Goal: Check status: Check status

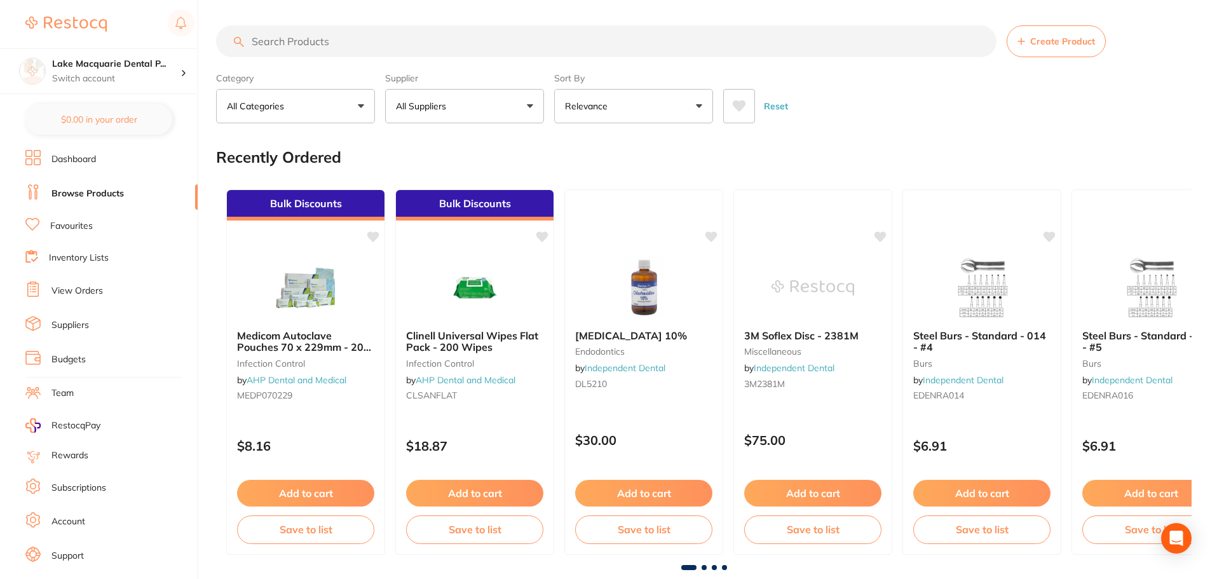
click at [102, 163] on li "Dashboard" at bounding box center [111, 159] width 172 height 19
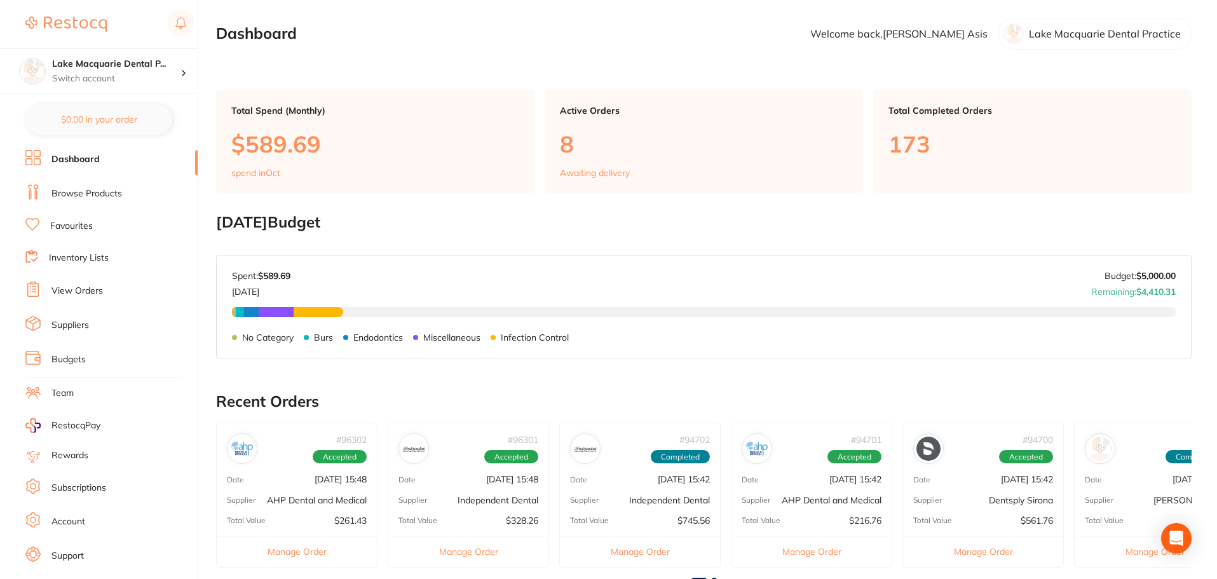
click at [107, 290] on li "View Orders" at bounding box center [111, 291] width 172 height 19
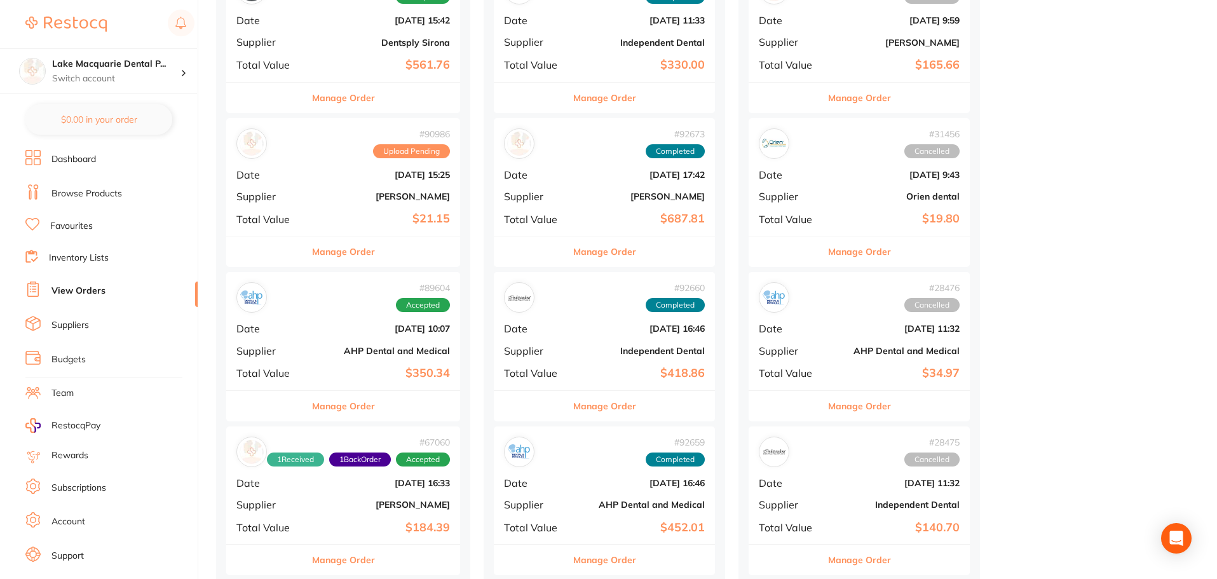
scroll to position [699, 0]
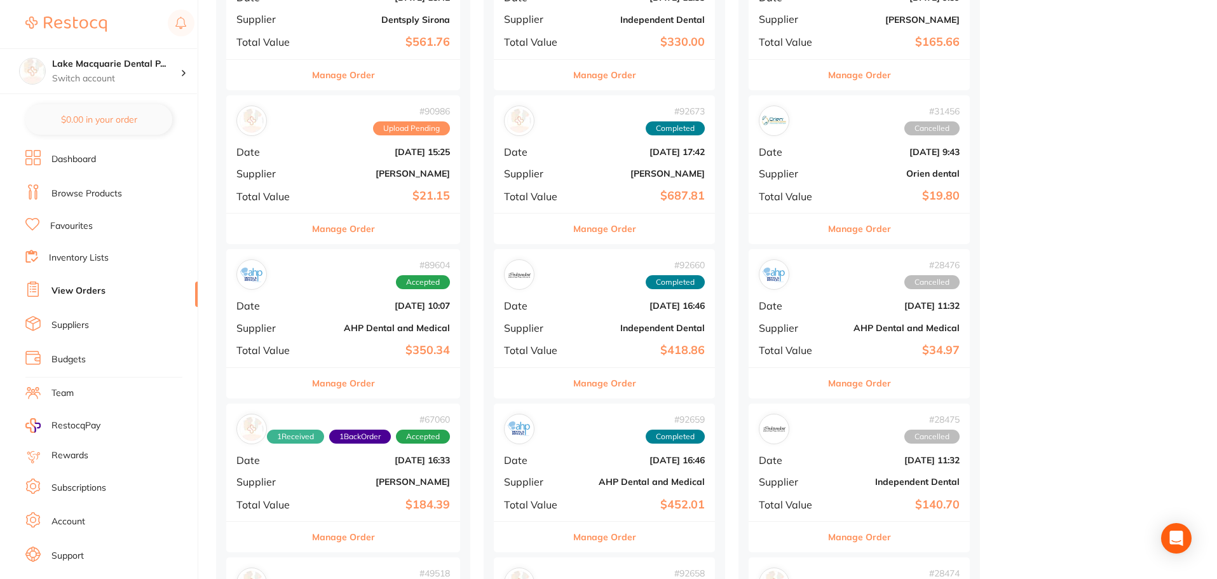
click at [336, 533] on button "Manage Order" at bounding box center [343, 537] width 63 height 31
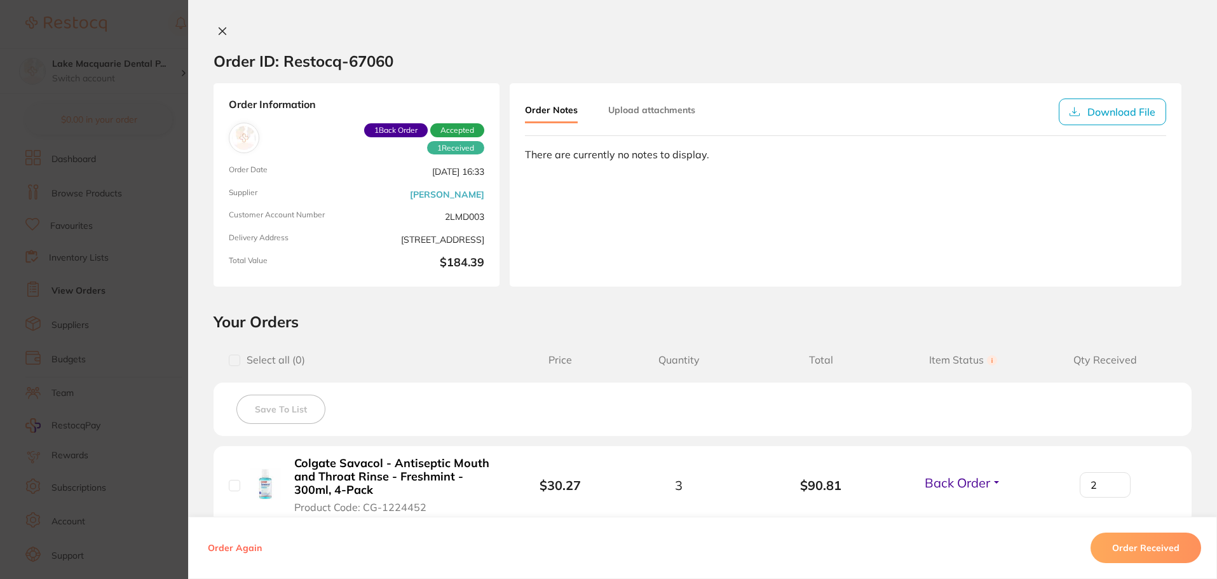
click at [222, 32] on icon at bounding box center [222, 31] width 10 height 10
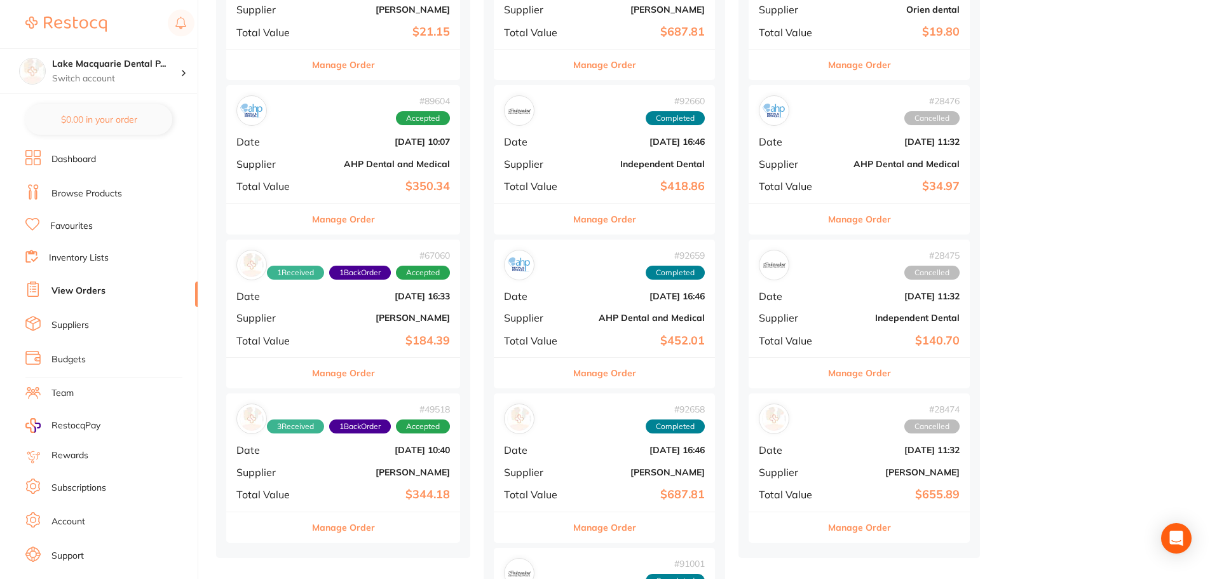
scroll to position [953, 0]
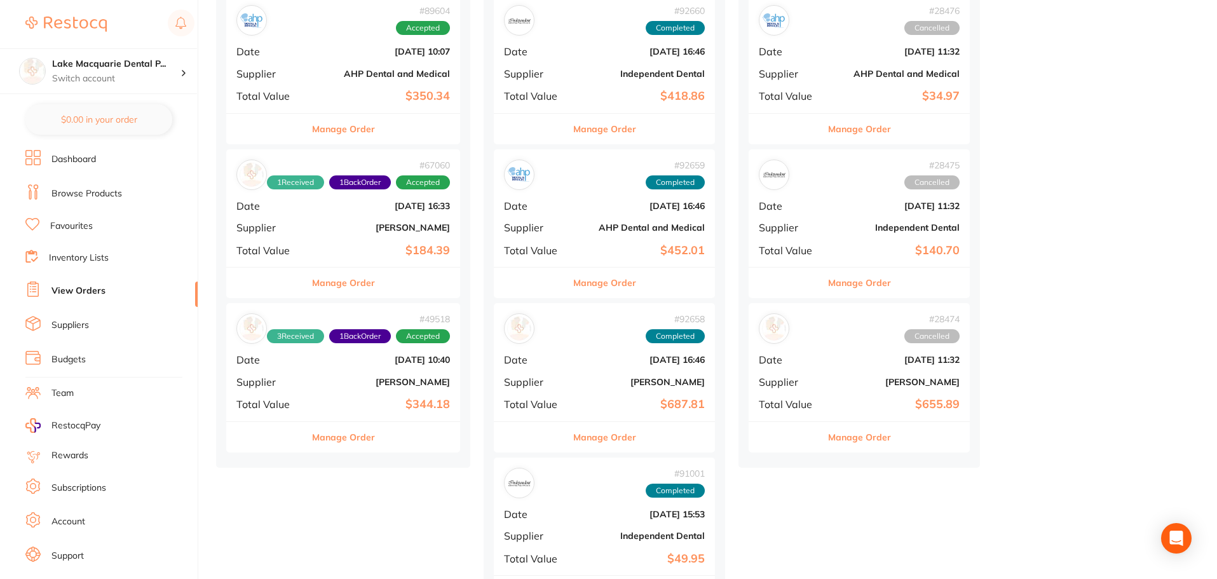
click at [320, 446] on button "Manage Order" at bounding box center [343, 437] width 63 height 31
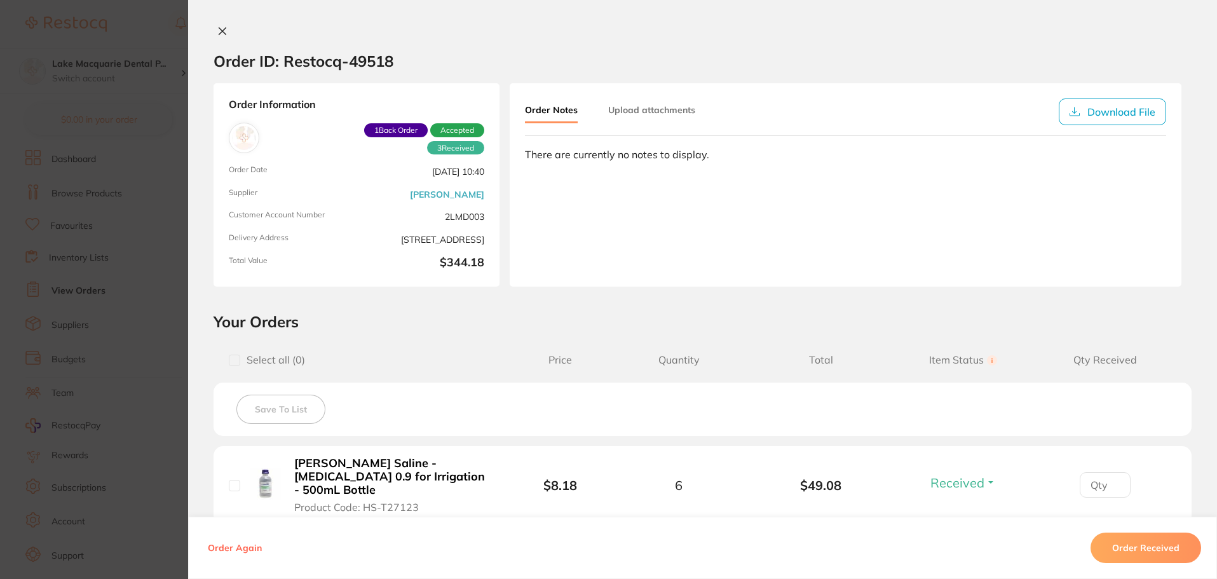
click at [225, 25] on div "Order ID: Restocq- 49518 Order Information 3 Received 1 Back Order Accepted Ord…" at bounding box center [702, 289] width 1029 height 579
click at [223, 34] on icon at bounding box center [222, 31] width 10 height 10
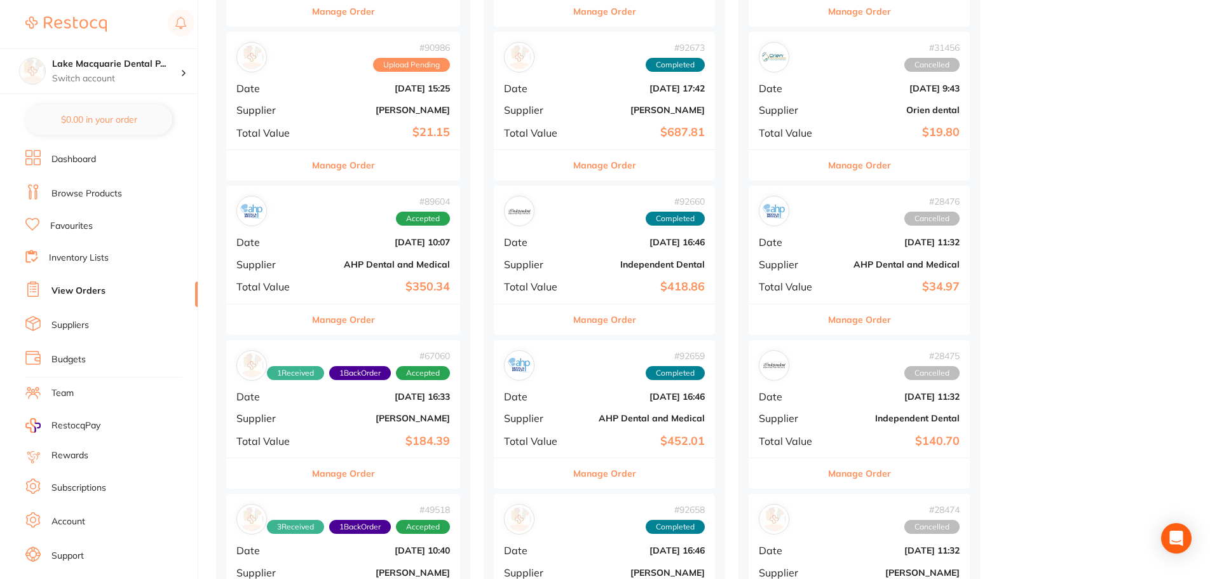
scroll to position [1080, 0]
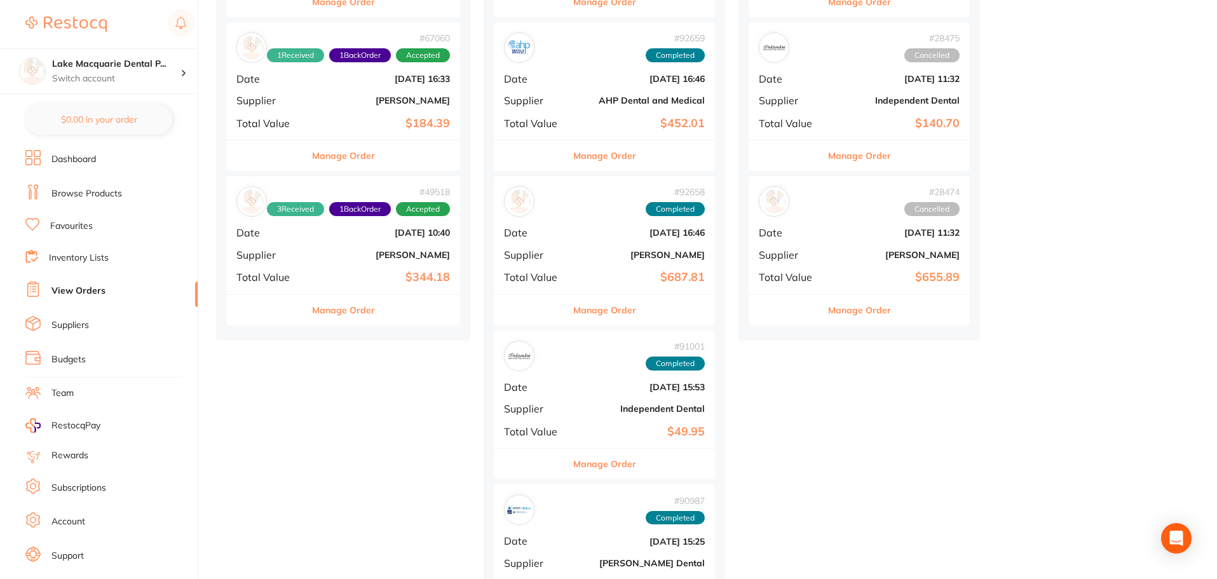
click at [360, 151] on button "Manage Order" at bounding box center [343, 155] width 63 height 31
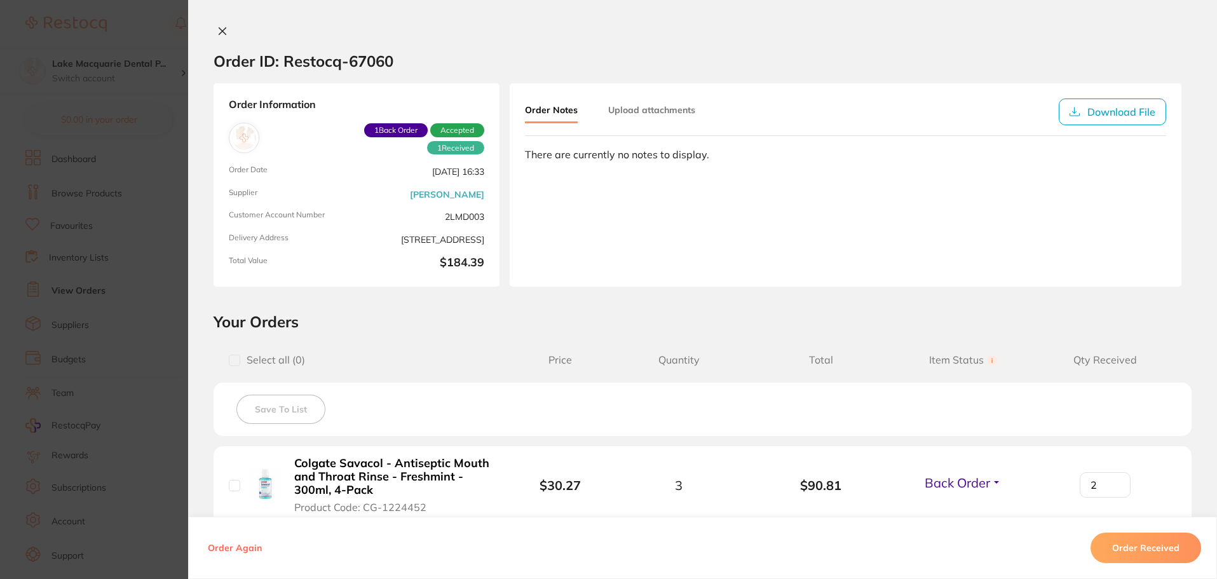
click at [221, 34] on icon at bounding box center [222, 31] width 7 height 7
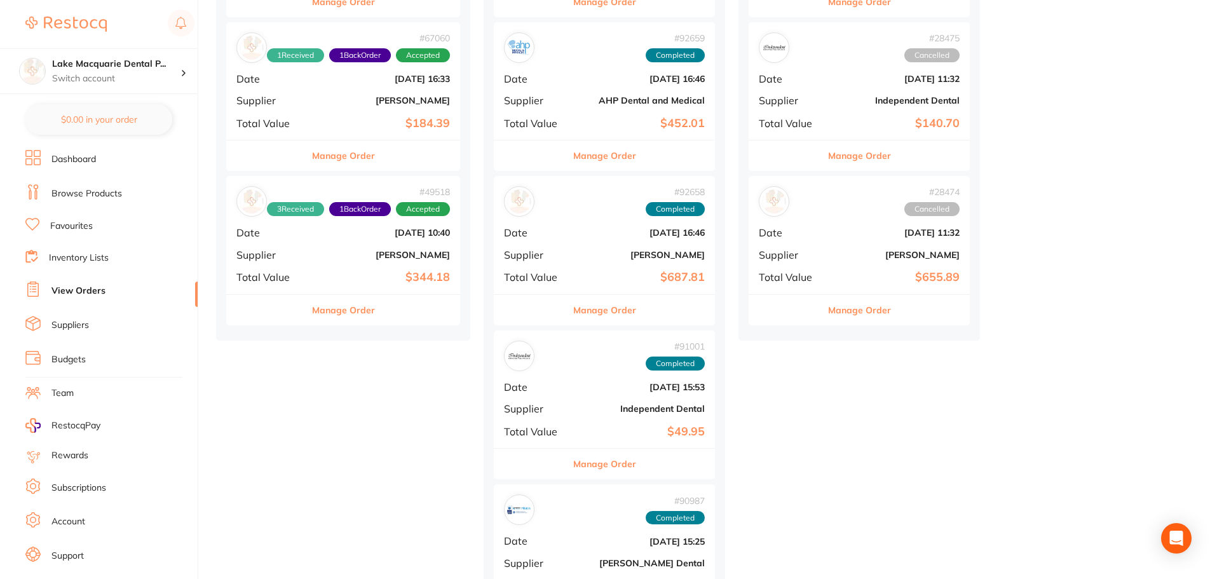
click at [331, 323] on button "Manage Order" at bounding box center [343, 310] width 63 height 31
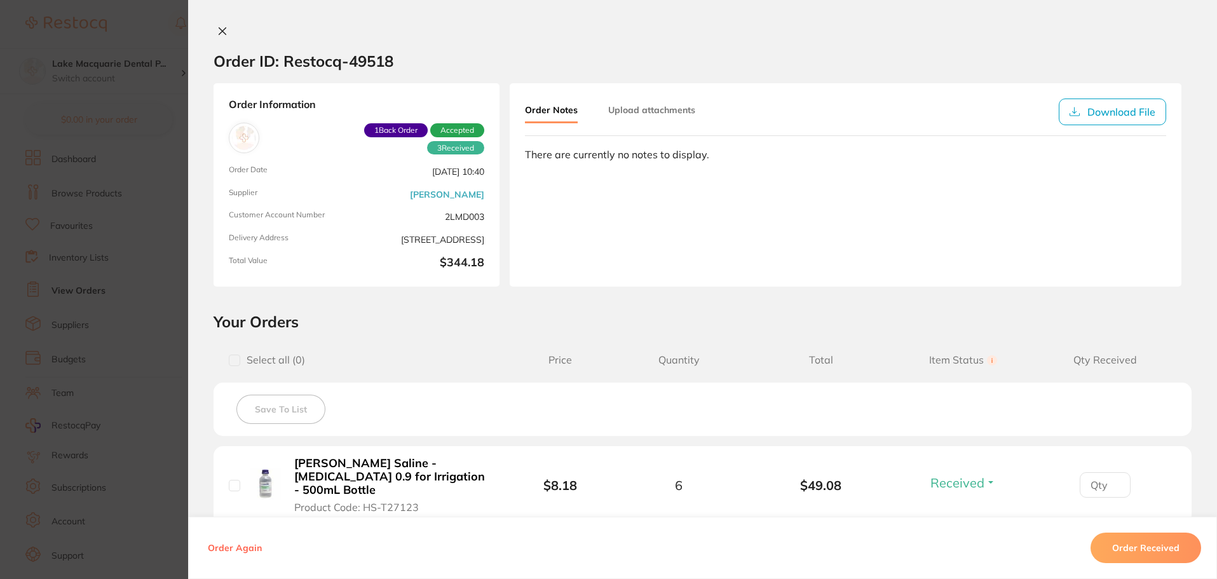
scroll to position [890, 0]
click at [219, 33] on icon at bounding box center [222, 31] width 7 height 7
